Goal: Transaction & Acquisition: Book appointment/travel/reservation

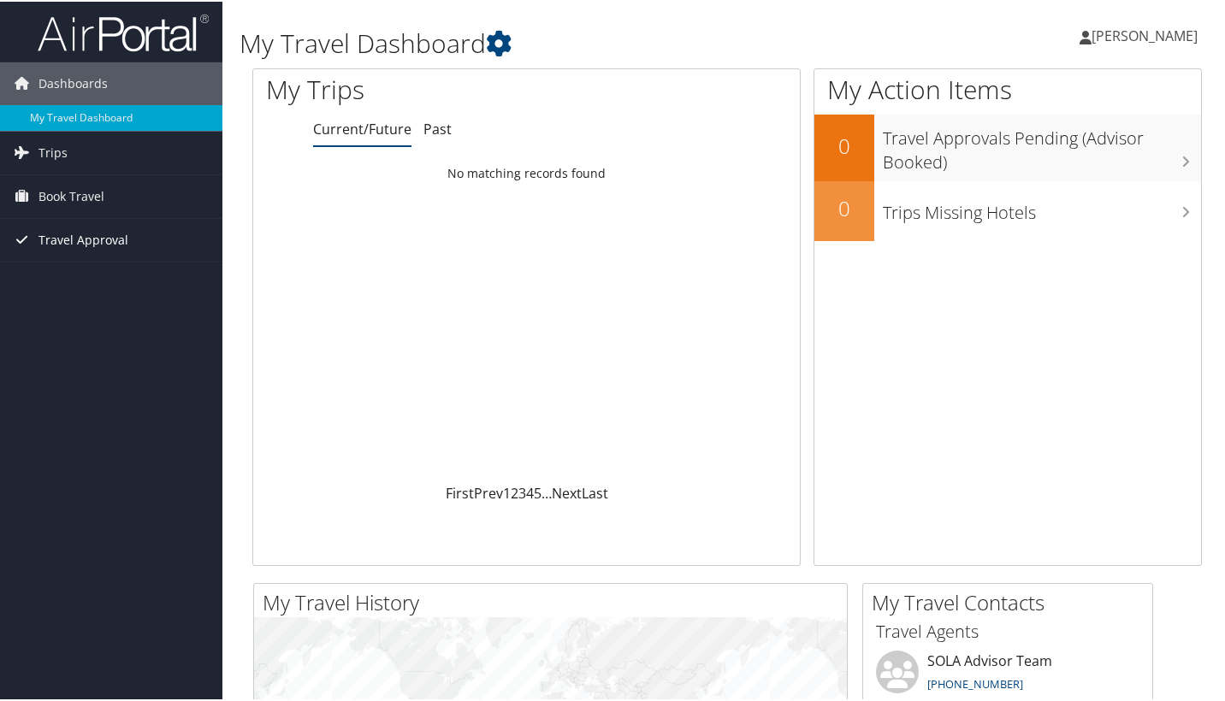
click at [88, 243] on span "Travel Approval" at bounding box center [83, 238] width 90 height 43
click at [69, 185] on span "Book Travel" at bounding box center [71, 195] width 66 height 43
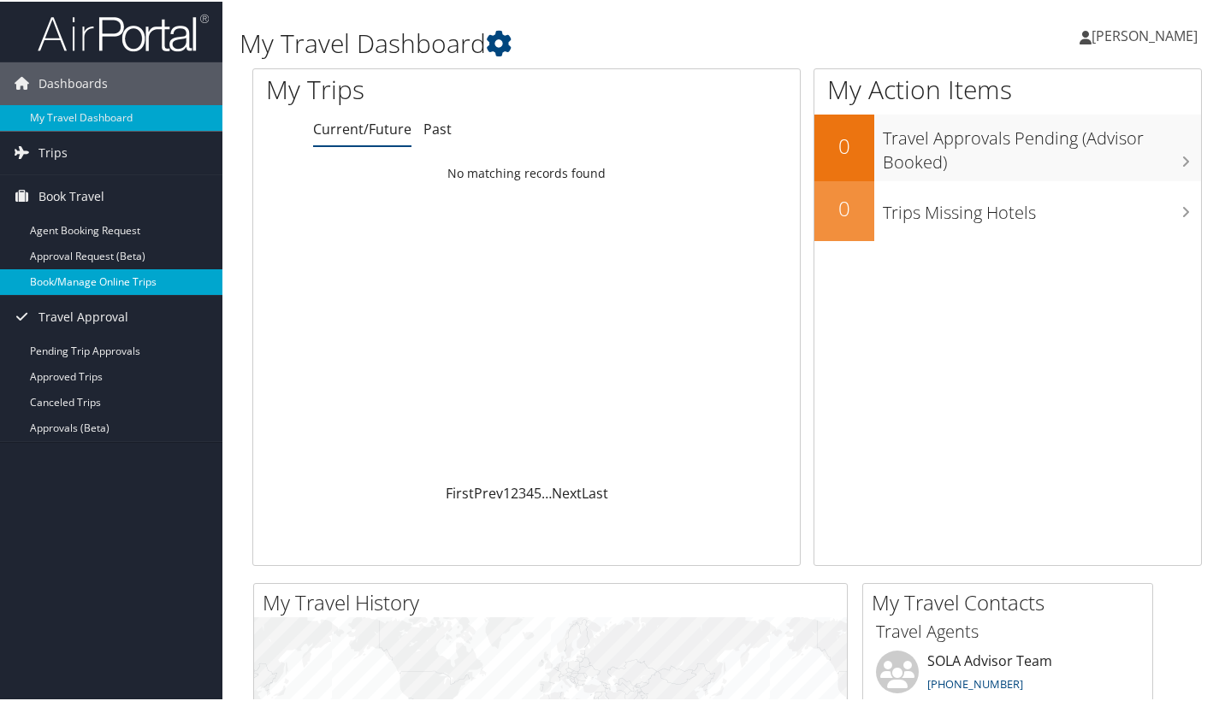
click at [94, 280] on link "Book/Manage Online Trips" at bounding box center [111, 281] width 222 height 26
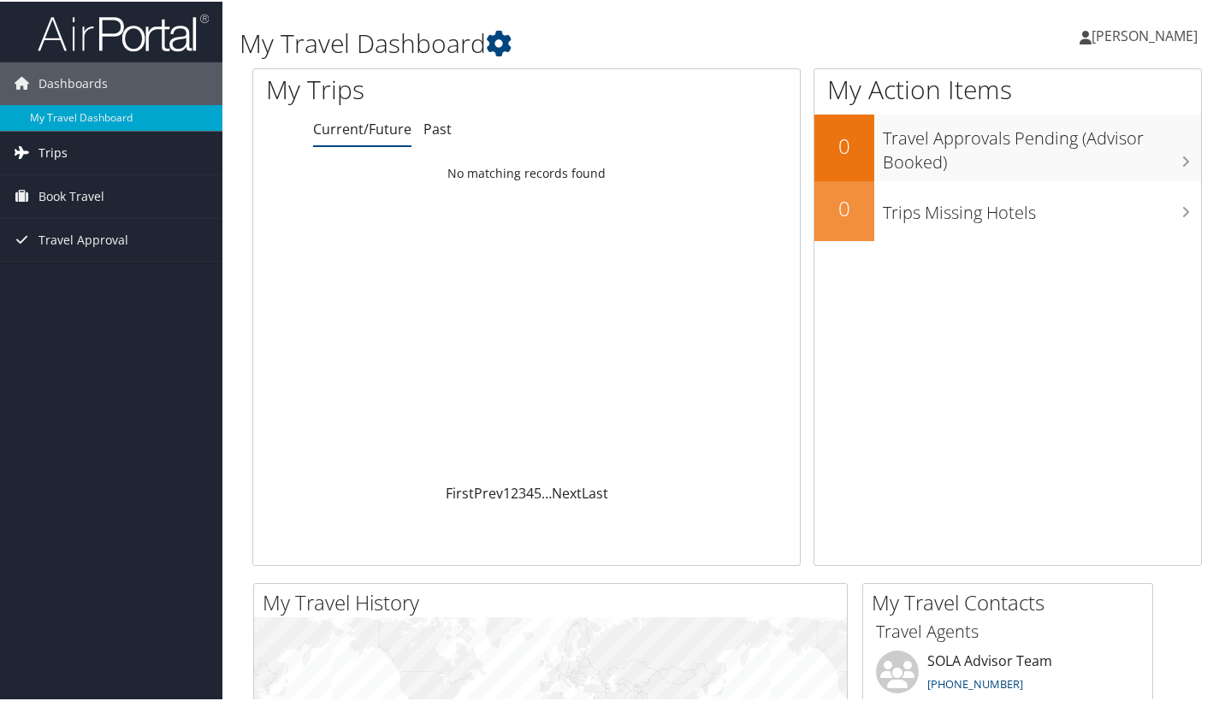
click at [53, 145] on span "Trips" at bounding box center [52, 151] width 29 height 43
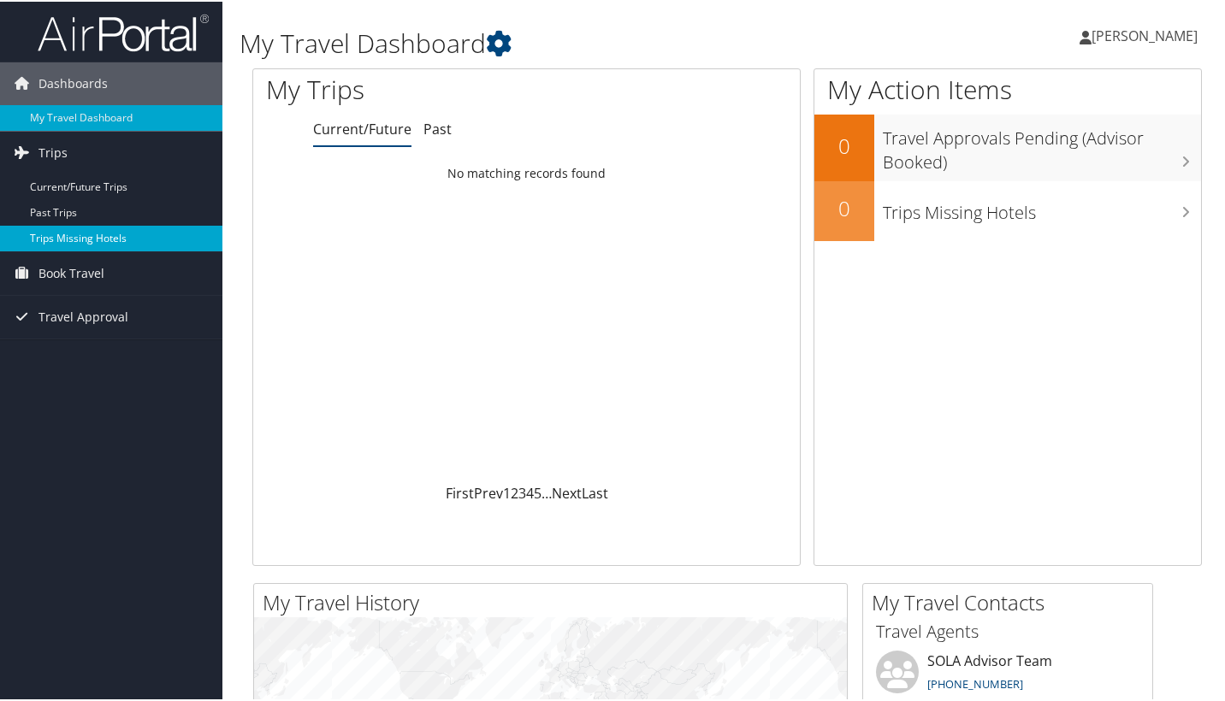
click at [90, 241] on link "Trips Missing Hotels" at bounding box center [111, 237] width 222 height 26
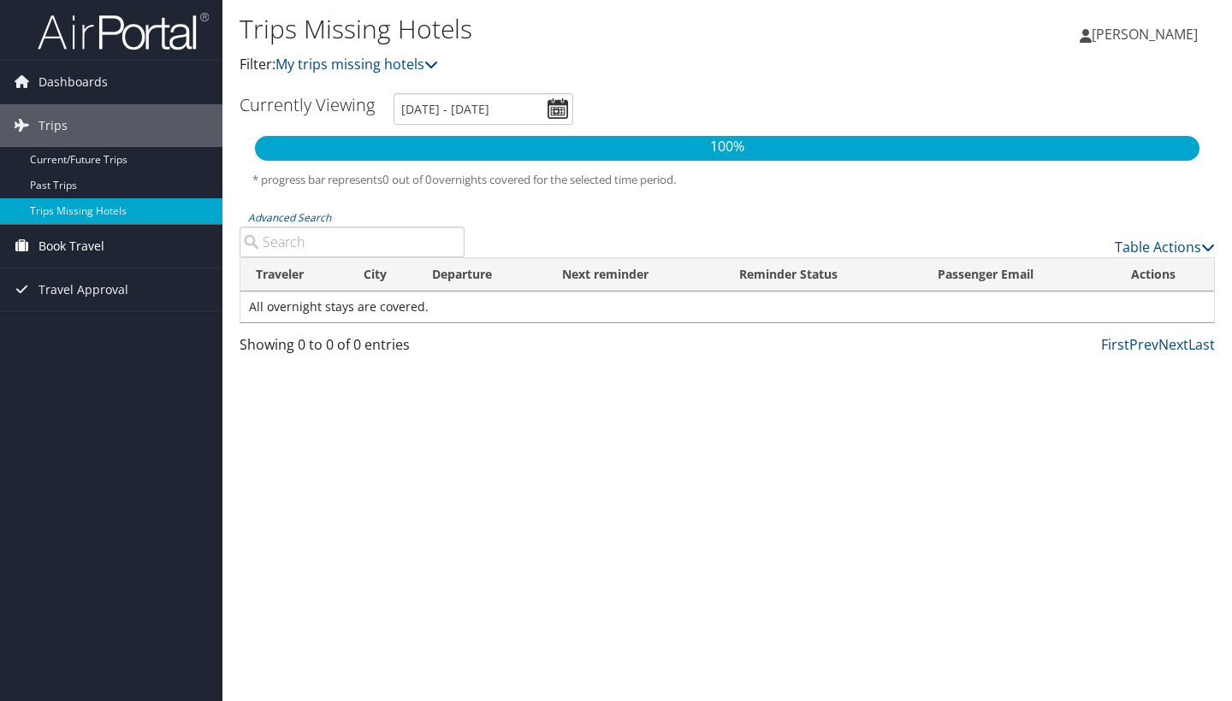
click at [48, 240] on span "Book Travel" at bounding box center [71, 246] width 66 height 43
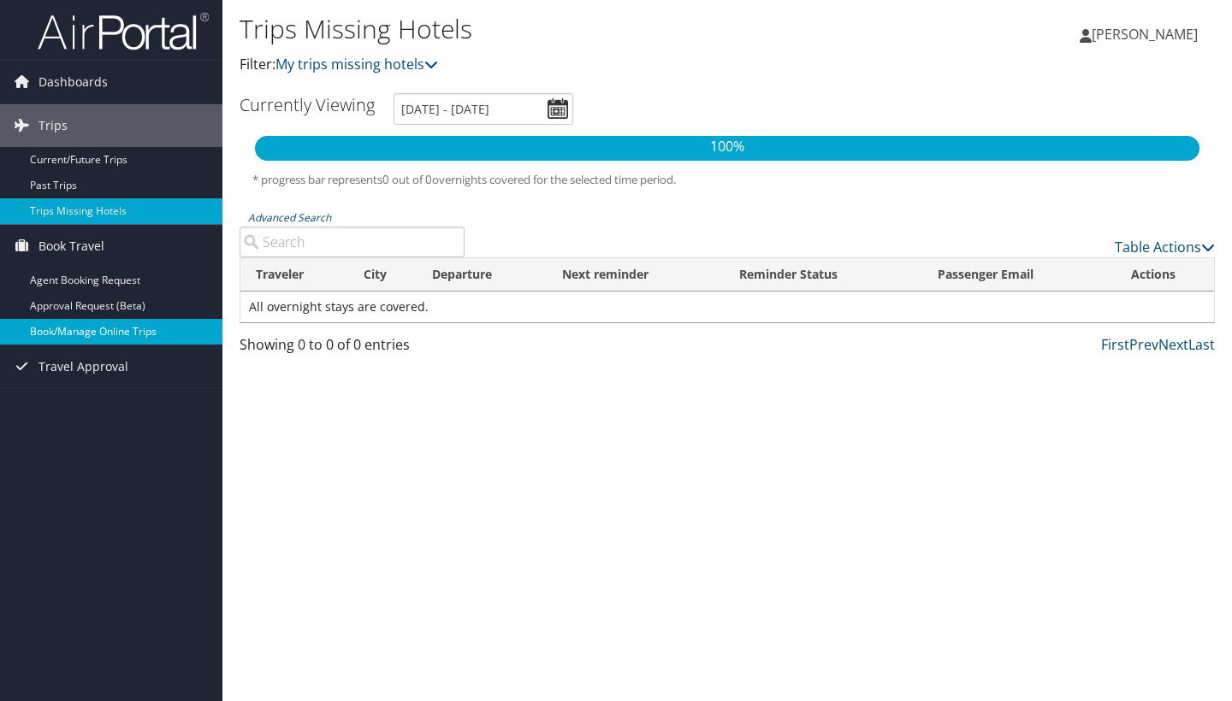
click at [98, 330] on link "Book/Manage Online Trips" at bounding box center [111, 332] width 222 height 26
